Goal: Transaction & Acquisition: Download file/media

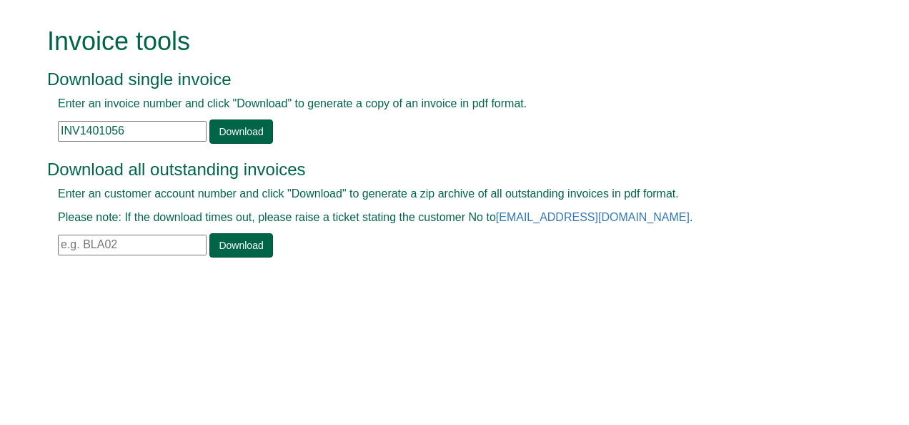
drag, startPoint x: 147, startPoint y: 131, endPoint x: 0, endPoint y: 126, distance: 146.6
click at [0, 126] on html "Invoice tools Download single invoice Enter an invoice number and click "Downlo…" at bounding box center [454, 143] width 909 height 287
paste input "352007"
click at [233, 130] on link "Download" at bounding box center [240, 131] width 63 height 24
drag, startPoint x: 123, startPoint y: 133, endPoint x: 24, endPoint y: 129, distance: 99.5
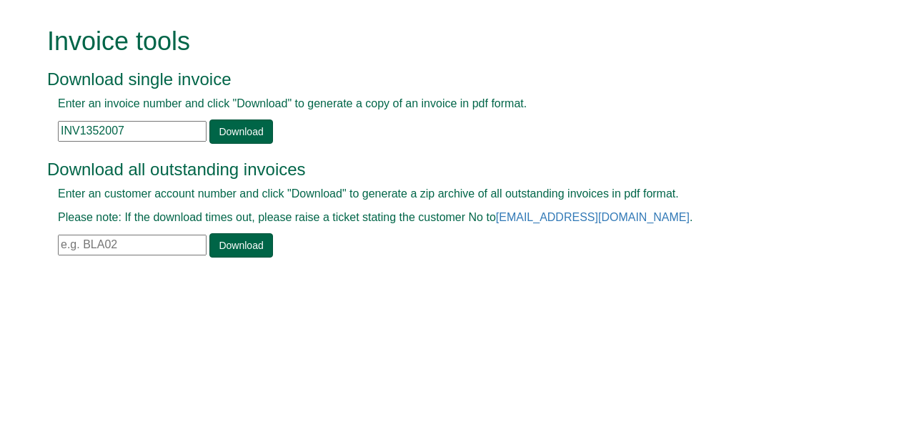
click at [24, 129] on form "Invoice tools Download single invoice Enter an invoice number and click "Downlo…" at bounding box center [454, 143] width 909 height 287
paste input "290493"
click at [230, 138] on link "Download" at bounding box center [240, 131] width 63 height 24
drag, startPoint x: 150, startPoint y: 122, endPoint x: 16, endPoint y: 157, distance: 138.4
click at [16, 157] on form "Invoice tools Download single invoice Enter an invoice number and click "Downlo…" at bounding box center [454, 143] width 909 height 287
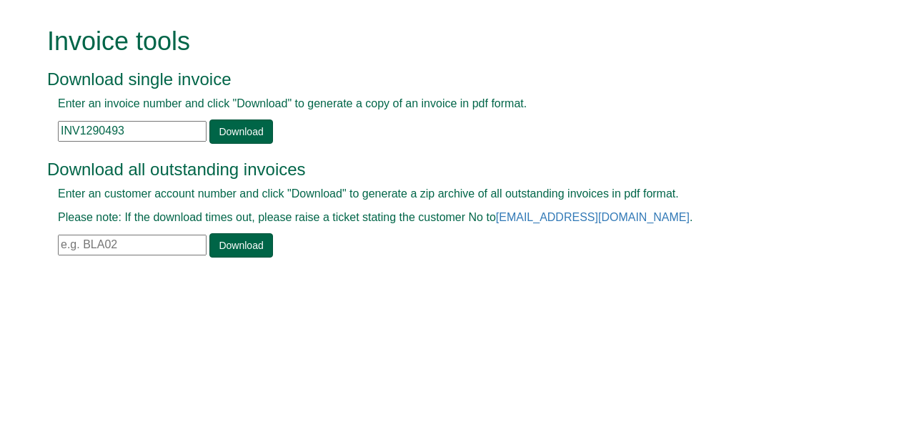
paste input "1330"
click at [234, 136] on link "Download" at bounding box center [240, 131] width 63 height 24
drag, startPoint x: 154, startPoint y: 129, endPoint x: 0, endPoint y: 233, distance: 186.4
click at [0, 233] on html "Invoice tools Download single invoice Enter an invoice number and click "Downlo…" at bounding box center [454, 143] width 909 height 287
paste input "354817"
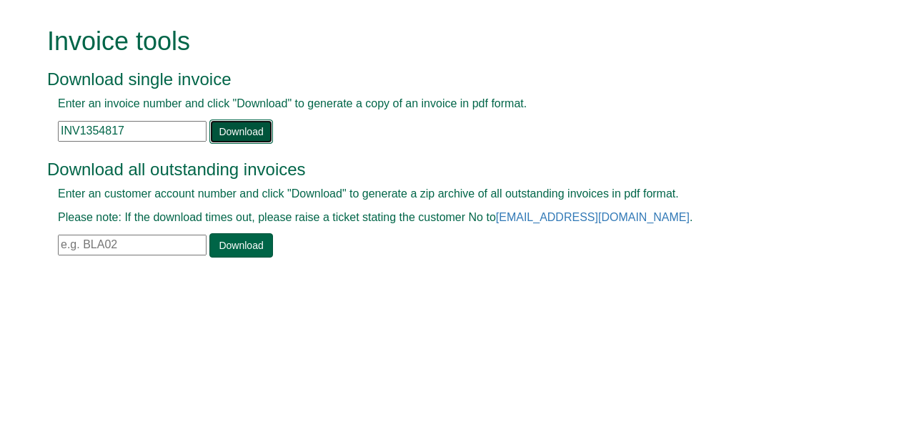
click at [245, 132] on link "Download" at bounding box center [240, 131] width 63 height 24
drag, startPoint x: 156, startPoint y: 128, endPoint x: -3, endPoint y: 204, distance: 175.9
click at [0, 204] on html "Invoice tools Download single invoice Enter an invoice number and click "Downlo…" at bounding box center [454, 143] width 909 height 287
paste input "401615"
type input "INV1401615"
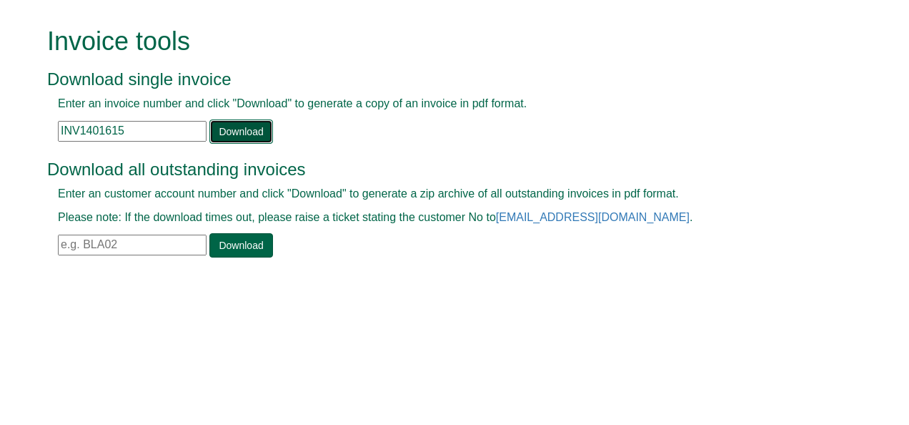
click at [250, 129] on link "Download" at bounding box center [240, 131] width 63 height 24
click at [119, 242] on input "text" at bounding box center [132, 244] width 149 height 21
paste input "LOT99"
type input "LOT99"
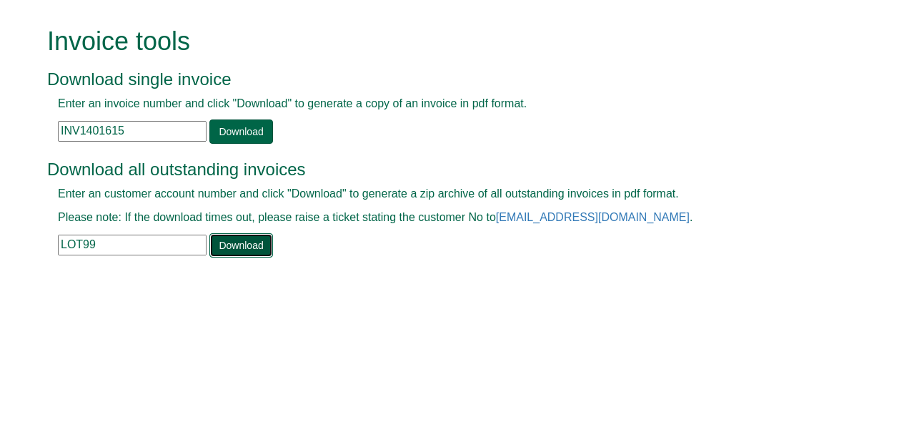
click at [222, 249] on link "Download" at bounding box center [240, 245] width 63 height 24
